Goal: Task Accomplishment & Management: Use online tool/utility

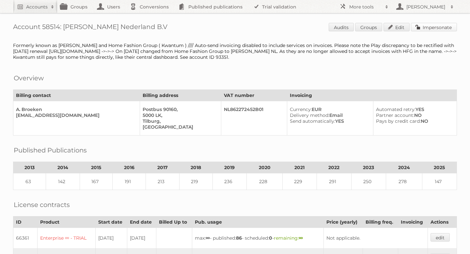
click at [427, 24] on link "Impersonate" at bounding box center [434, 27] width 46 height 8
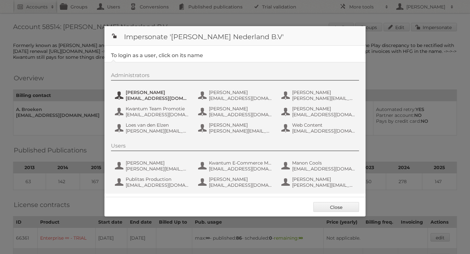
click at [173, 96] on span "aguiking@leenbakker.nl" at bounding box center [157, 98] width 63 height 6
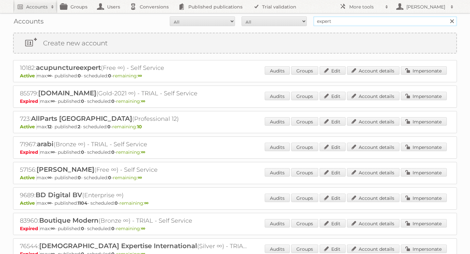
click at [330, 23] on input "expert" at bounding box center [384, 21] width 143 height 10
type input "mitra"
click at [446, 16] on input "Search" at bounding box center [451, 21] width 10 height 10
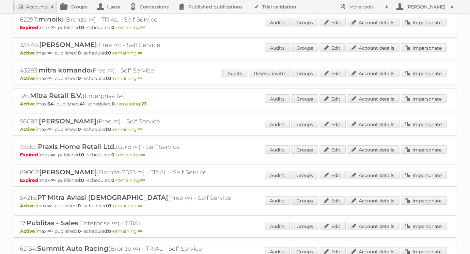
scroll to position [249, 0]
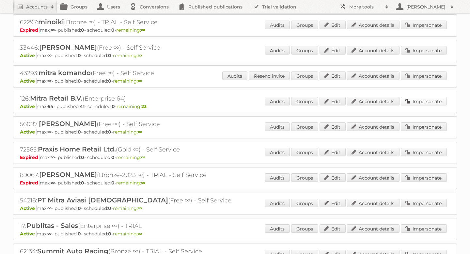
click at [420, 100] on link "Impersonate" at bounding box center [423, 101] width 46 height 8
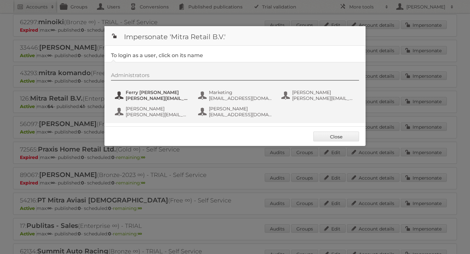
click at [156, 97] on span "f.thissen@ditzijnweij.nl" at bounding box center [157, 98] width 63 height 6
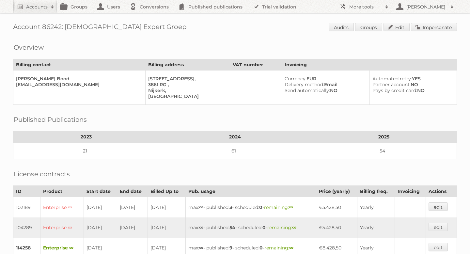
click at [412, 32] on span "Audits Groups Edit Impersonate" at bounding box center [392, 28] width 128 height 10
click at [415, 26] on link "Impersonate" at bounding box center [434, 27] width 46 height 8
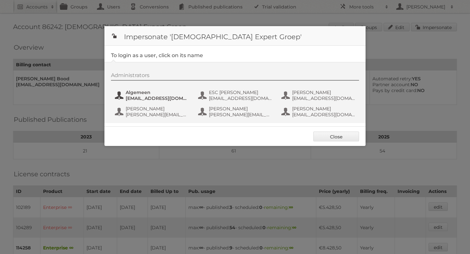
click at [171, 100] on span "marketing@expert.nl" at bounding box center [157, 98] width 63 height 6
